Goal: Task Accomplishment & Management: Use online tool/utility

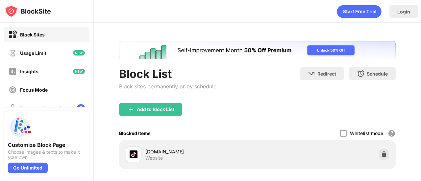
scroll to position [58, 5]
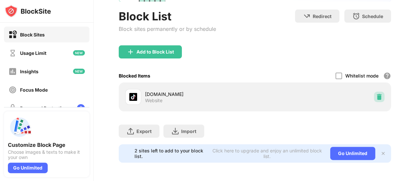
click at [376, 96] on img at bounding box center [379, 97] width 7 height 7
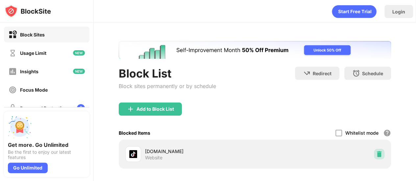
click at [376, 154] on img at bounding box center [379, 154] width 7 height 7
